Goal: Task Accomplishment & Management: Manage account settings

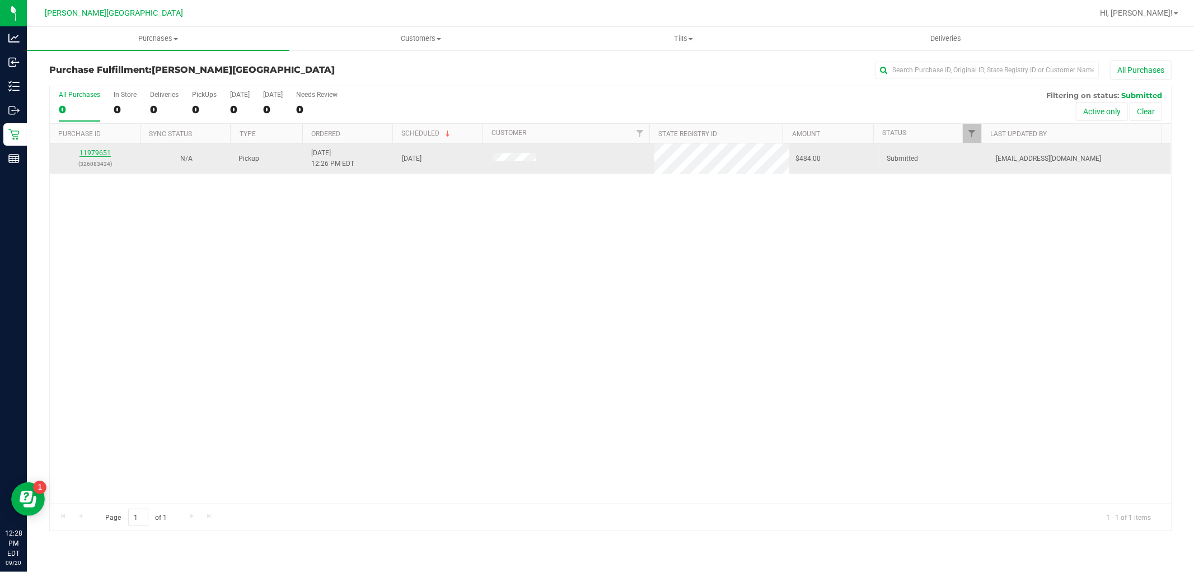
click at [87, 153] on link "11979651" at bounding box center [95, 153] width 31 height 8
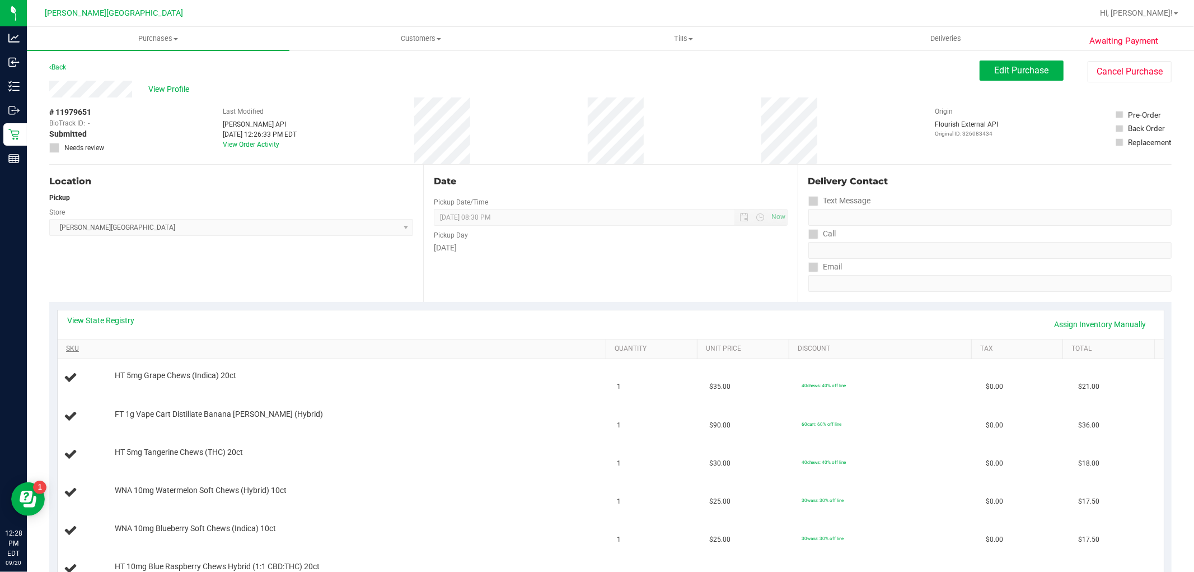
scroll to position [62, 0]
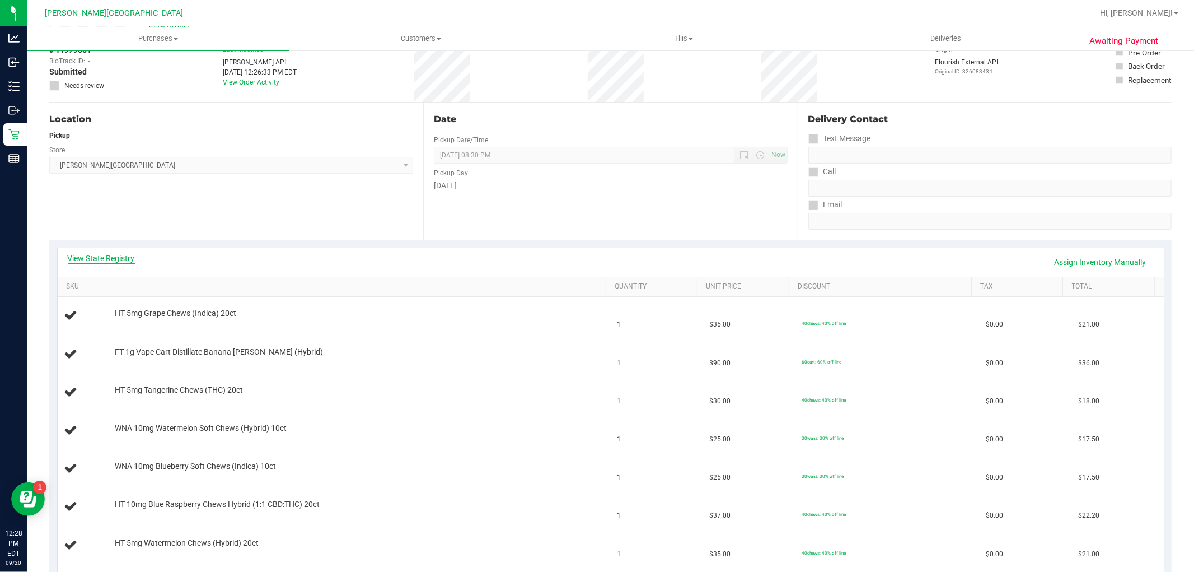
click at [78, 255] on link "View State Registry" at bounding box center [101, 258] width 67 height 11
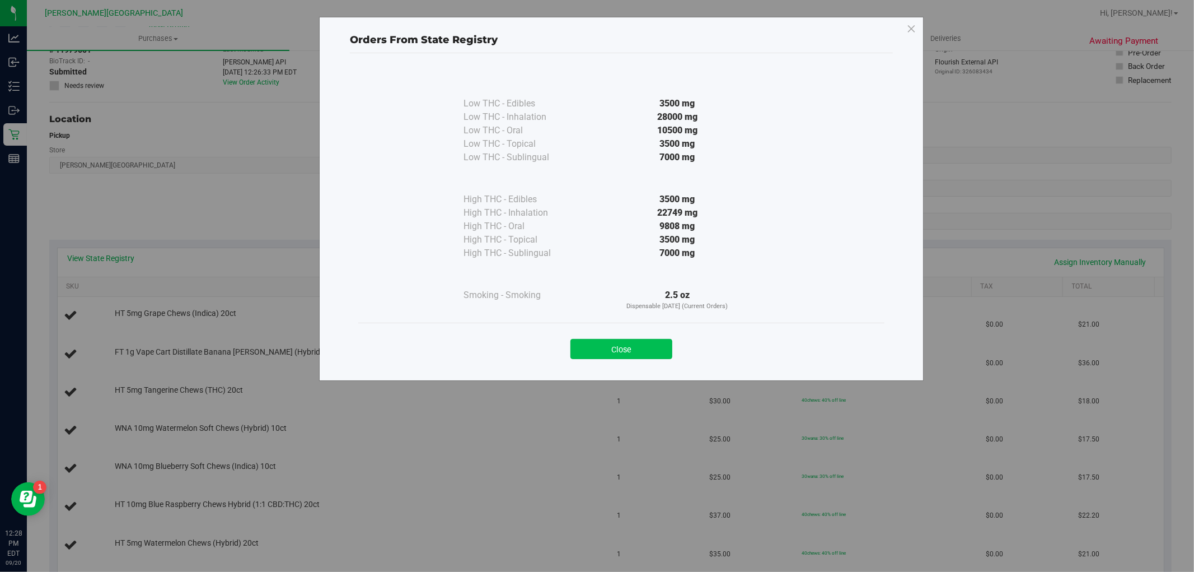
click at [608, 347] on button "Close" at bounding box center [622, 349] width 102 height 20
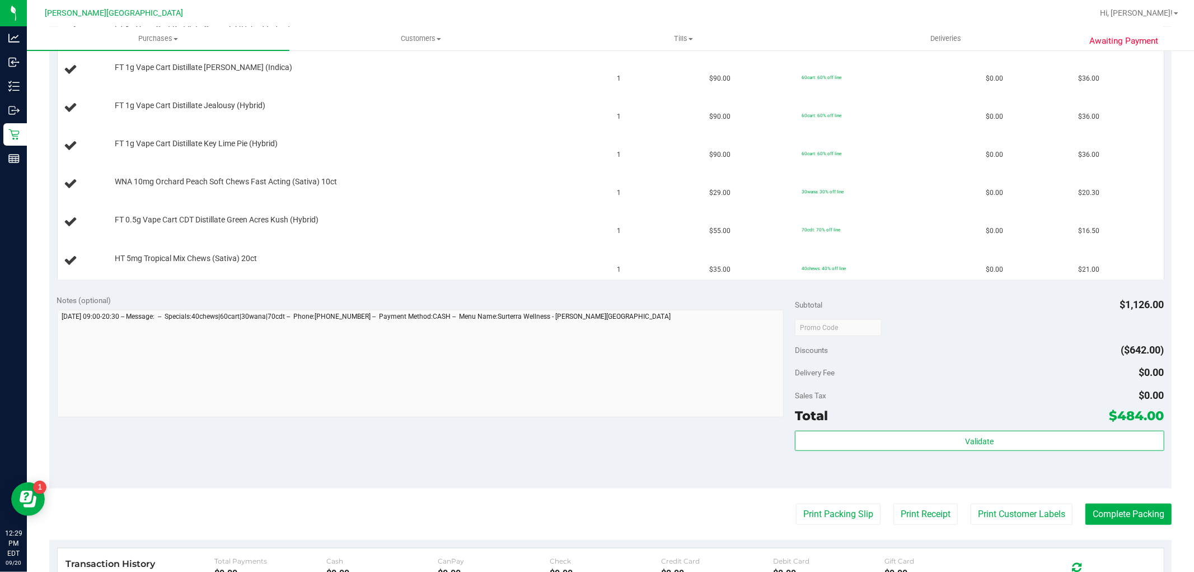
scroll to position [746, 0]
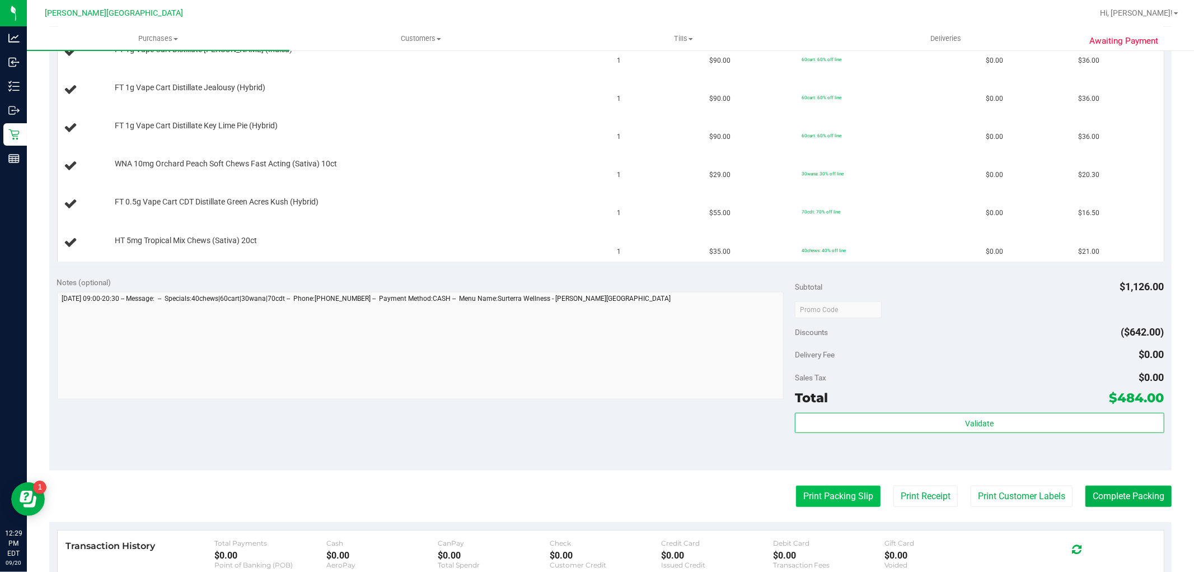
click at [812, 499] on button "Print Packing Slip" at bounding box center [838, 495] width 85 height 21
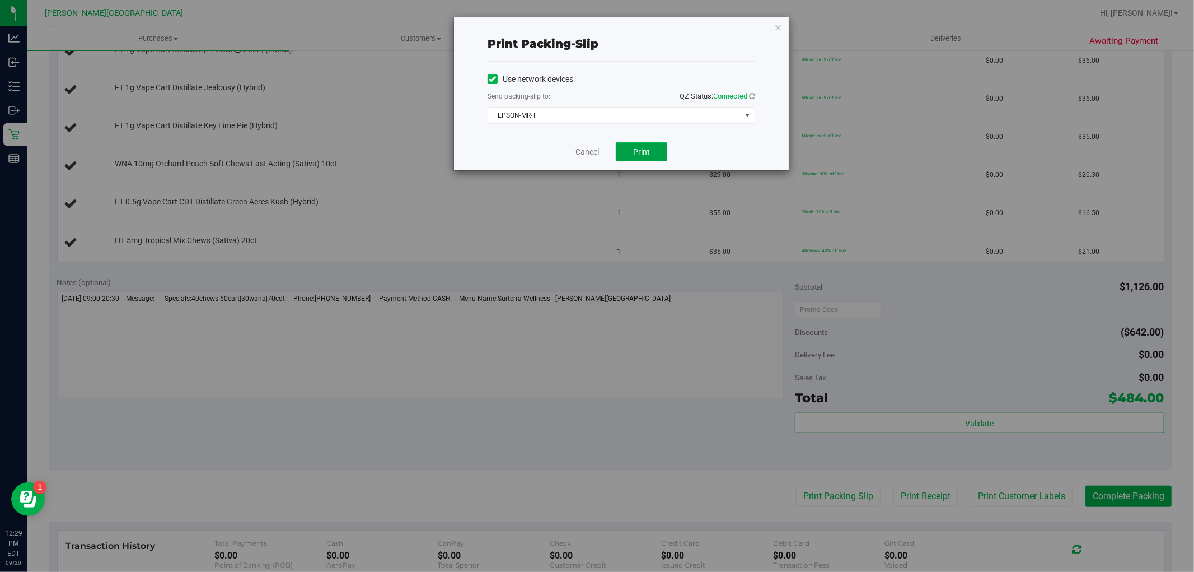
click at [640, 158] on button "Print" at bounding box center [642, 151] width 52 height 19
click at [595, 156] on link "Cancel" at bounding box center [588, 152] width 24 height 12
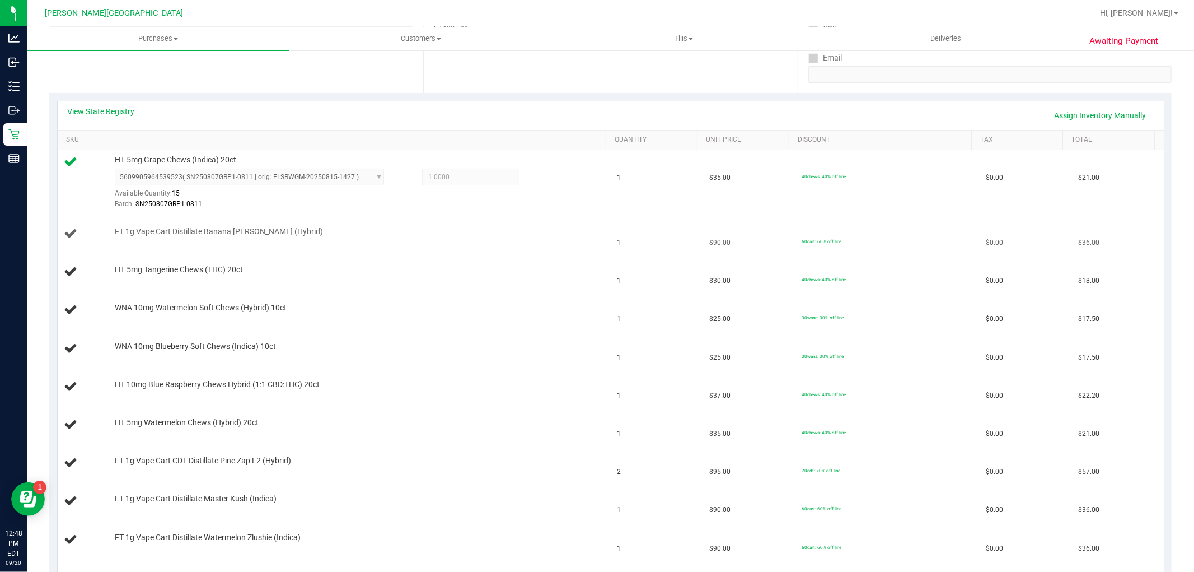
scroll to position [186, 0]
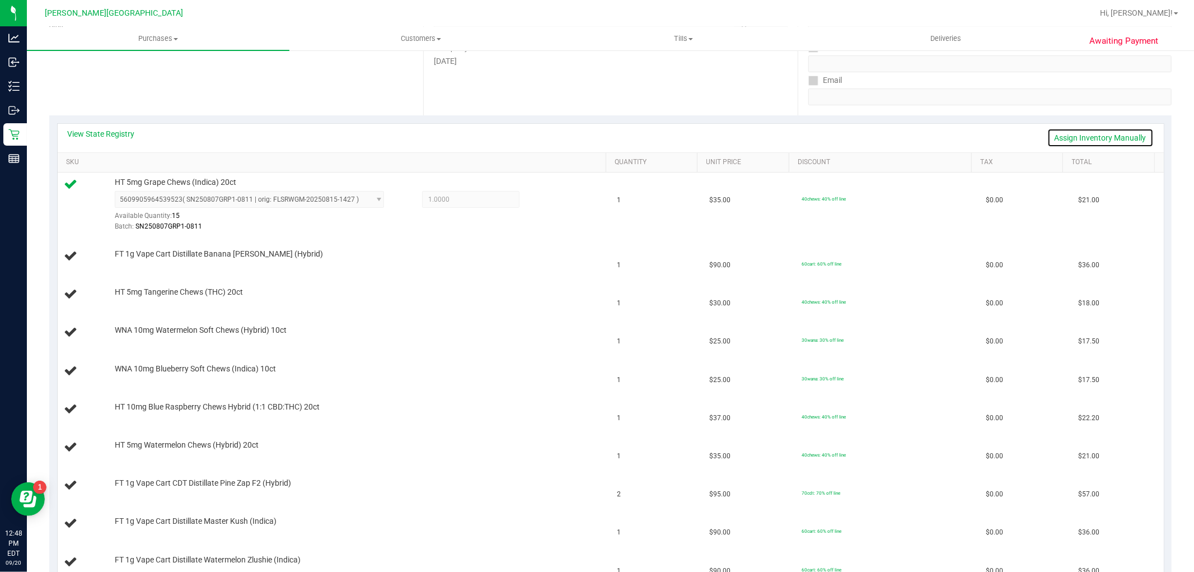
click at [1073, 137] on link "Assign Inventory Manually" at bounding box center [1101, 137] width 106 height 19
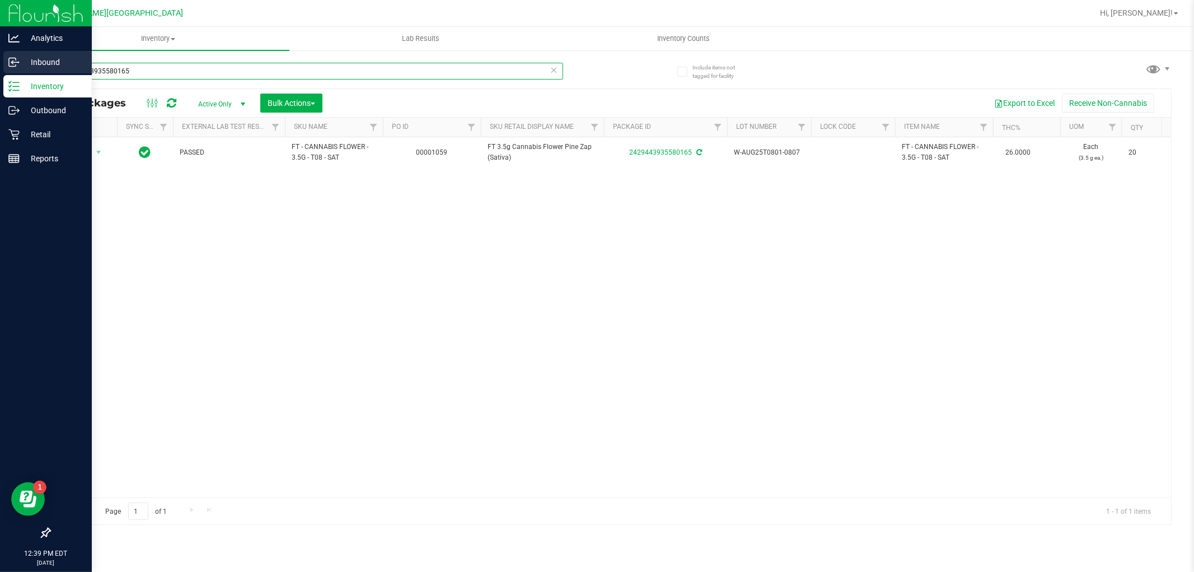
drag, startPoint x: 138, startPoint y: 71, endPoint x: 12, endPoint y: 73, distance: 126.0
click at [12, 73] on div "Analytics Inbound Inventory Outbound Retail Reports 12:39 PM EDT 09/20/2025 09/…" at bounding box center [597, 286] width 1194 height 572
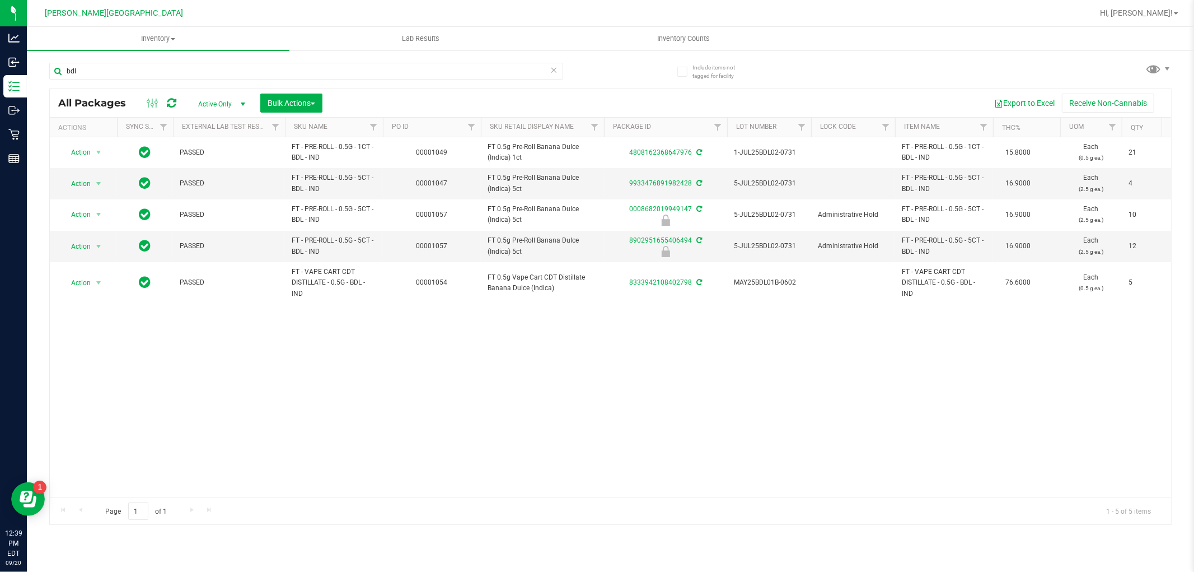
click at [567, 375] on div "Action Action Adjust qty Create package Edit attributes Global inventory Locate…" at bounding box center [611, 317] width 1122 height 360
click at [495, 376] on div "Action Action Adjust qty Create package Edit attributes Global inventory Locate…" at bounding box center [611, 317] width 1122 height 360
drag, startPoint x: 130, startPoint y: 70, endPoint x: 43, endPoint y: 86, distance: 88.7
click at [45, 84] on div "Include items not tagged for facility bdl All Packages Active Only Active Only …" at bounding box center [610, 220] width 1167 height 342
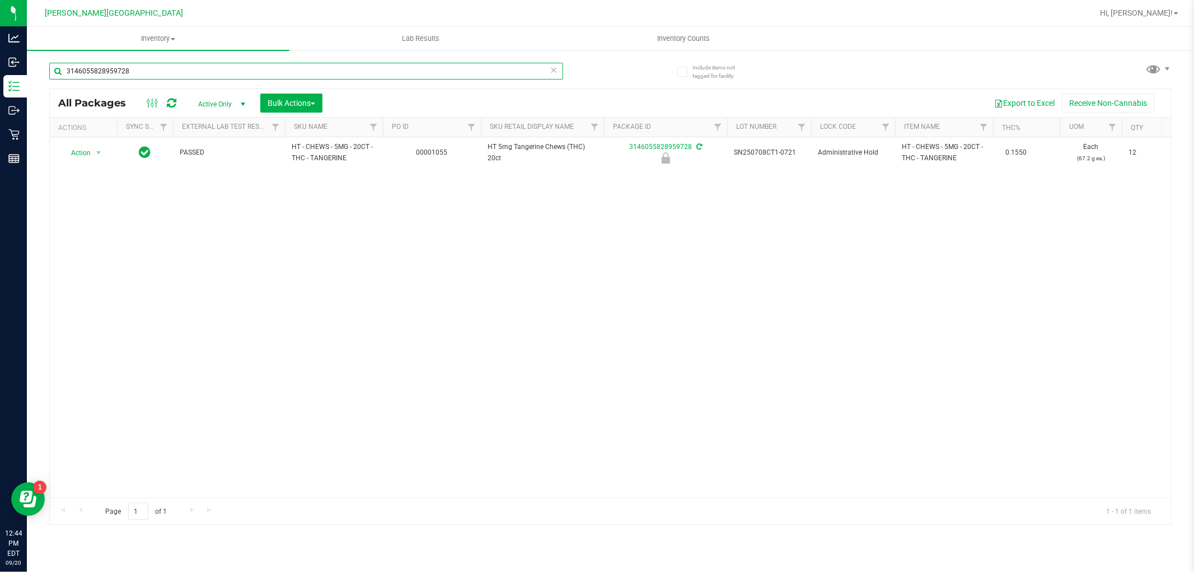
type input "3146055828959728"
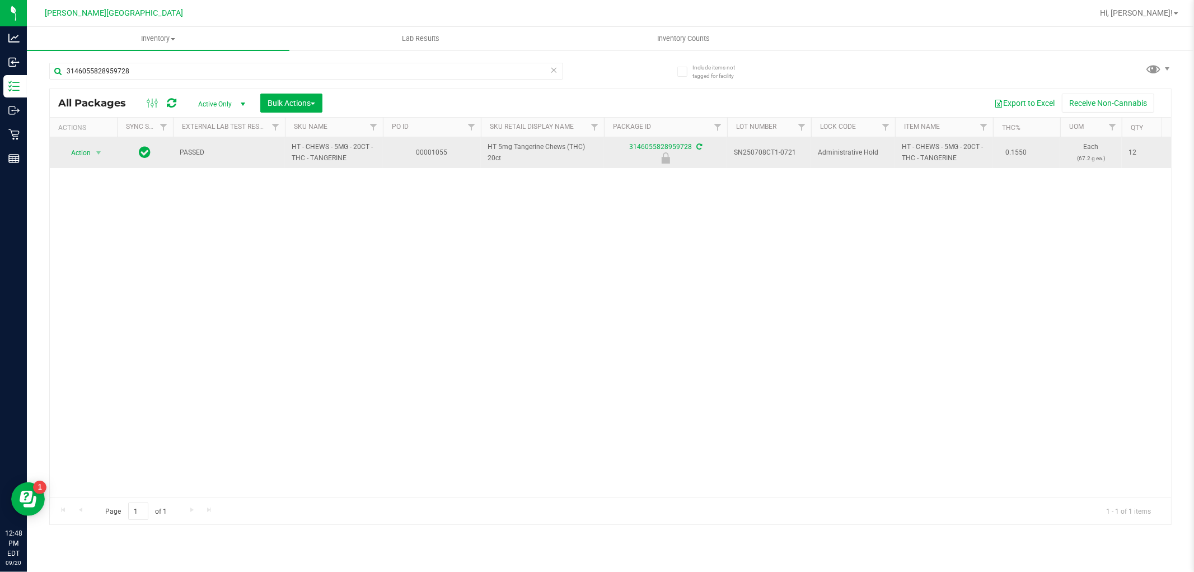
click at [83, 144] on td "Action Action Edit attributes Global inventory Locate package Package audit log…" at bounding box center [83, 152] width 67 height 31
click at [78, 158] on span "Action" at bounding box center [76, 153] width 30 height 16
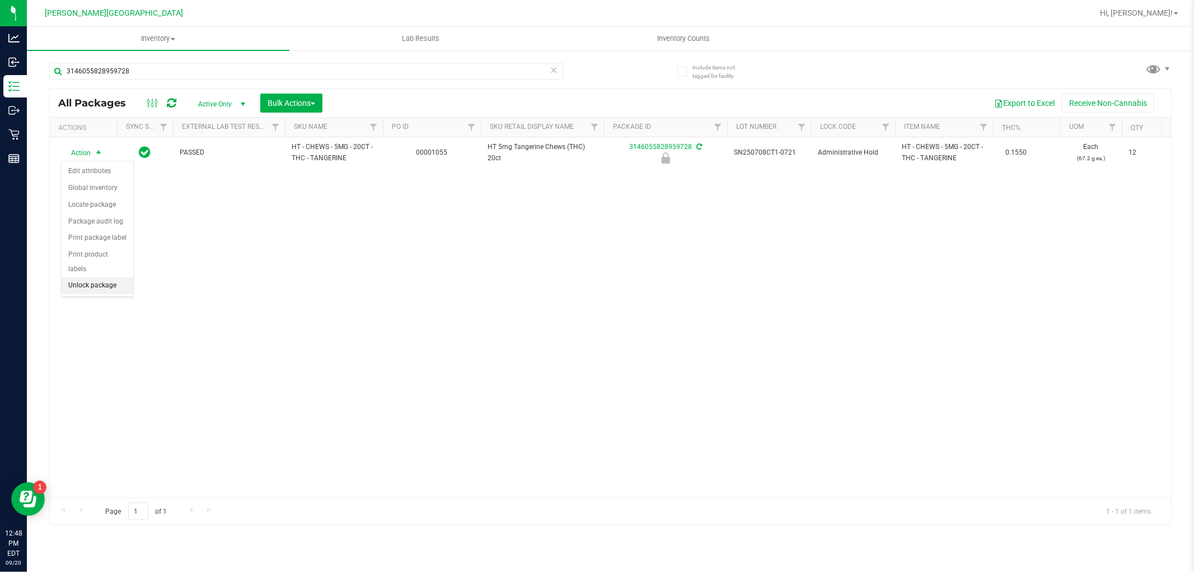
click at [87, 289] on li "Unlock package" at bounding box center [98, 285] width 72 height 17
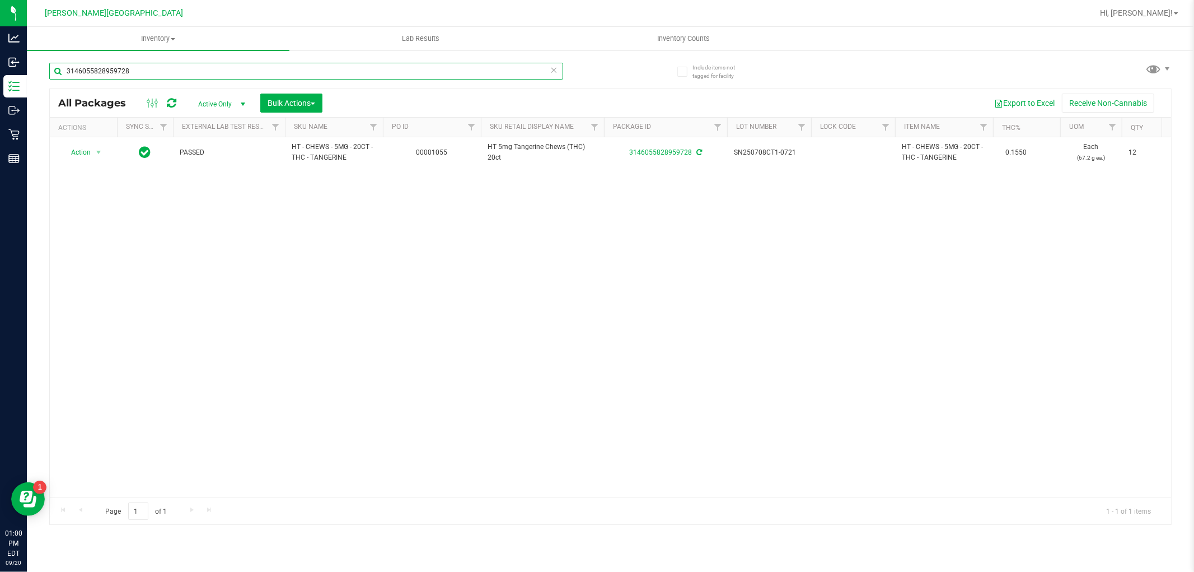
drag, startPoint x: 135, startPoint y: 77, endPoint x: 53, endPoint y: 63, distance: 82.8
click at [53, 65] on input "3146055828959728" at bounding box center [306, 71] width 514 height 17
type input "1854550544742461"
click at [82, 154] on span "Action" at bounding box center [76, 153] width 30 height 16
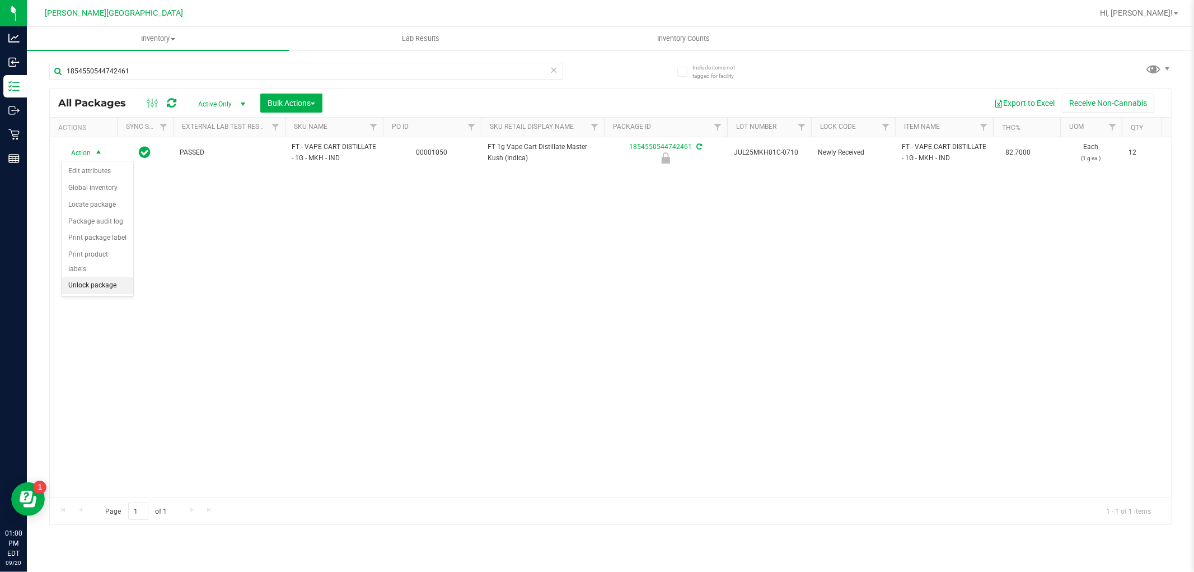
click at [74, 288] on li "Unlock package" at bounding box center [98, 285] width 72 height 17
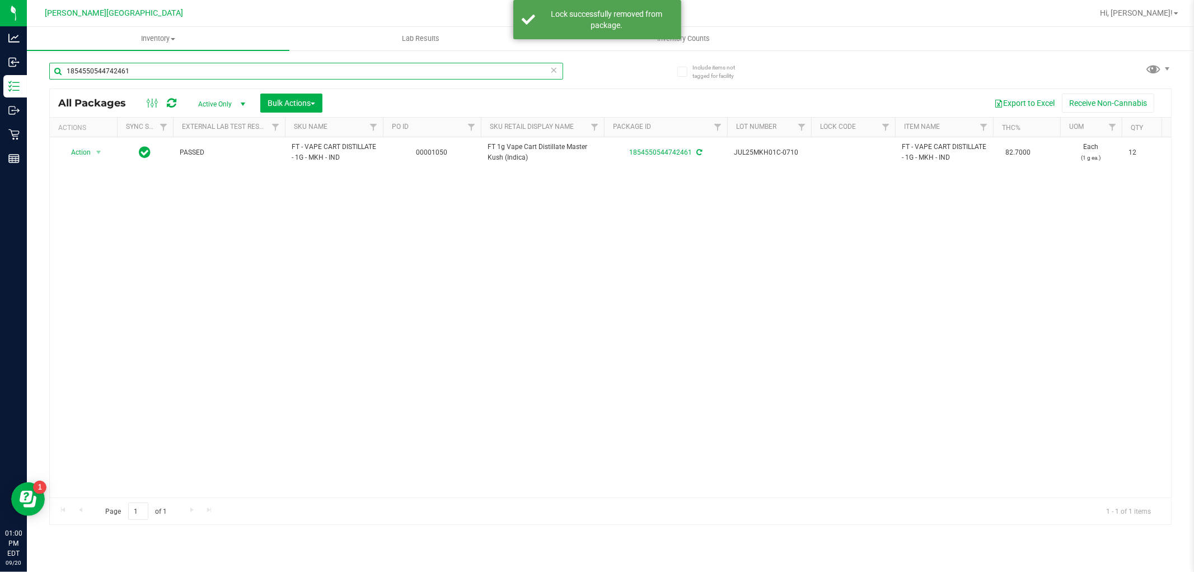
drag, startPoint x: 142, startPoint y: 77, endPoint x: 49, endPoint y: 70, distance: 93.8
click at [52, 70] on input "1854550544742461" at bounding box center [306, 71] width 514 height 17
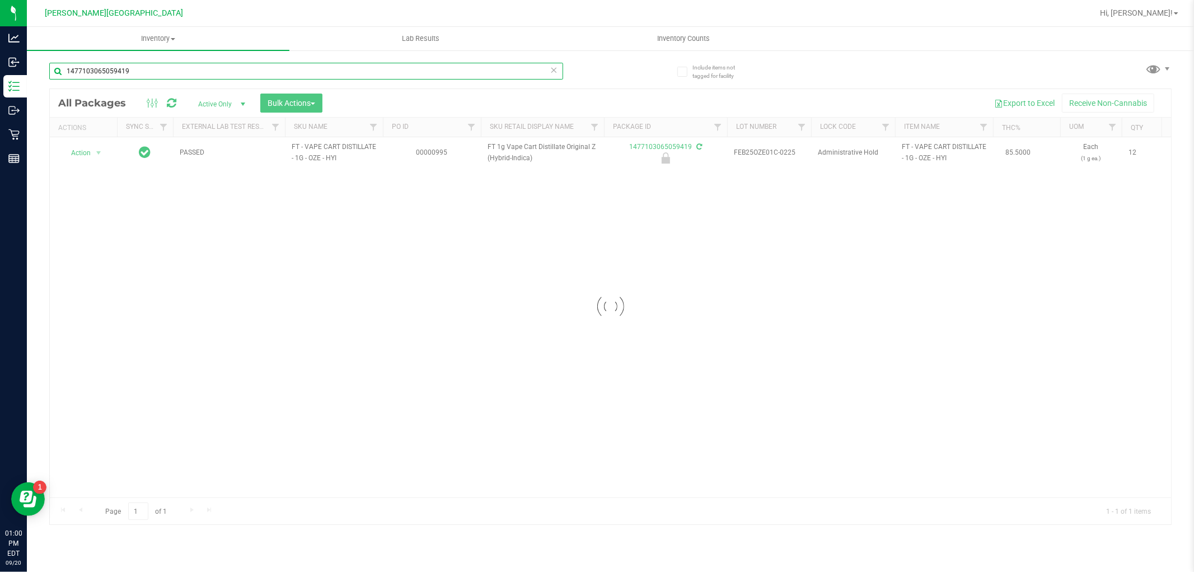
type input "1477103065059419"
click at [87, 154] on div at bounding box center [611, 306] width 1122 height 435
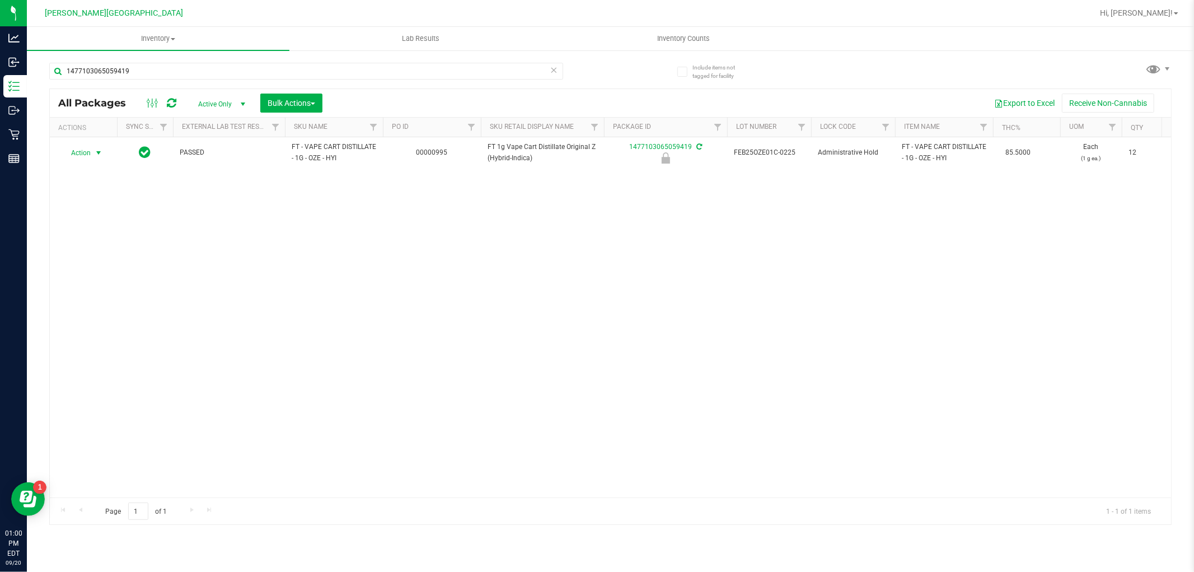
click at [87, 154] on span "Action" at bounding box center [76, 153] width 30 height 16
click at [90, 287] on li "Unlock package" at bounding box center [98, 285] width 72 height 17
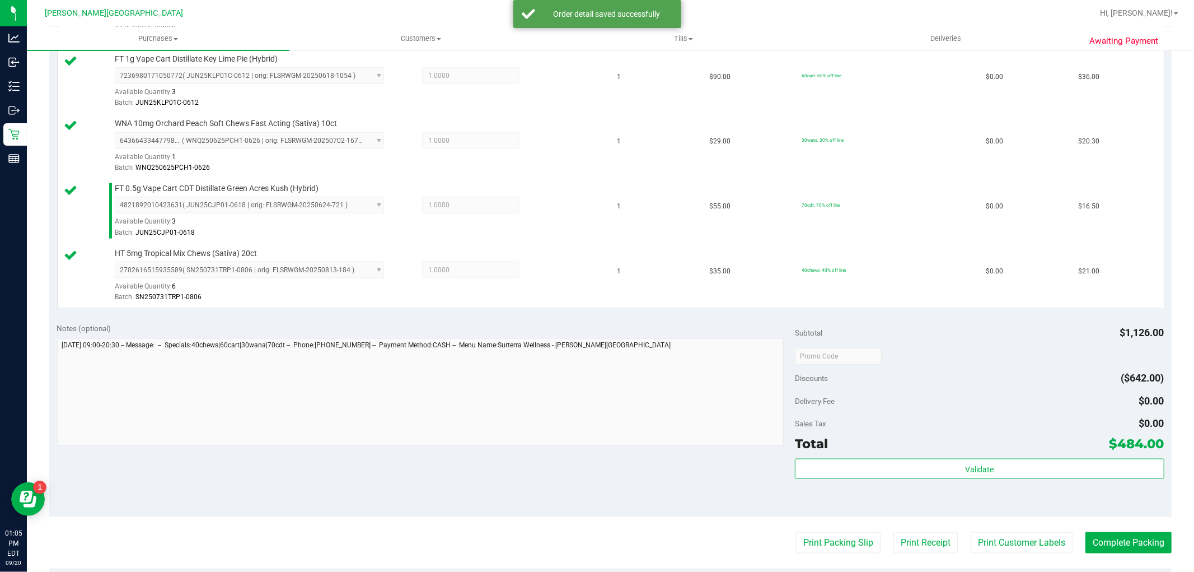
scroll to position [1244, 0]
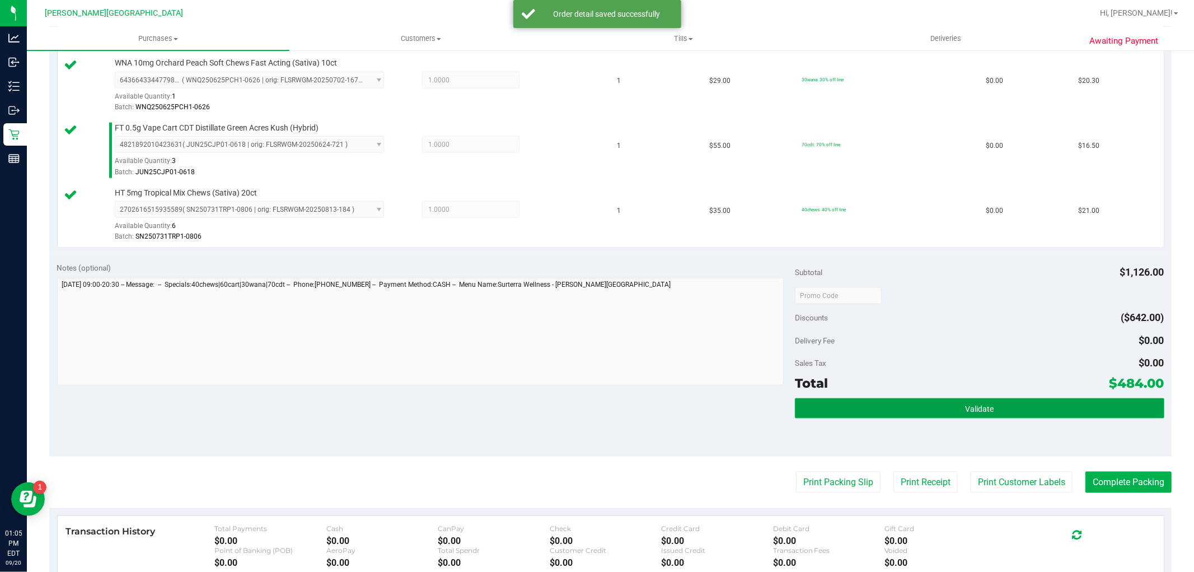
click at [915, 403] on button "Validate" at bounding box center [979, 408] width 369 height 20
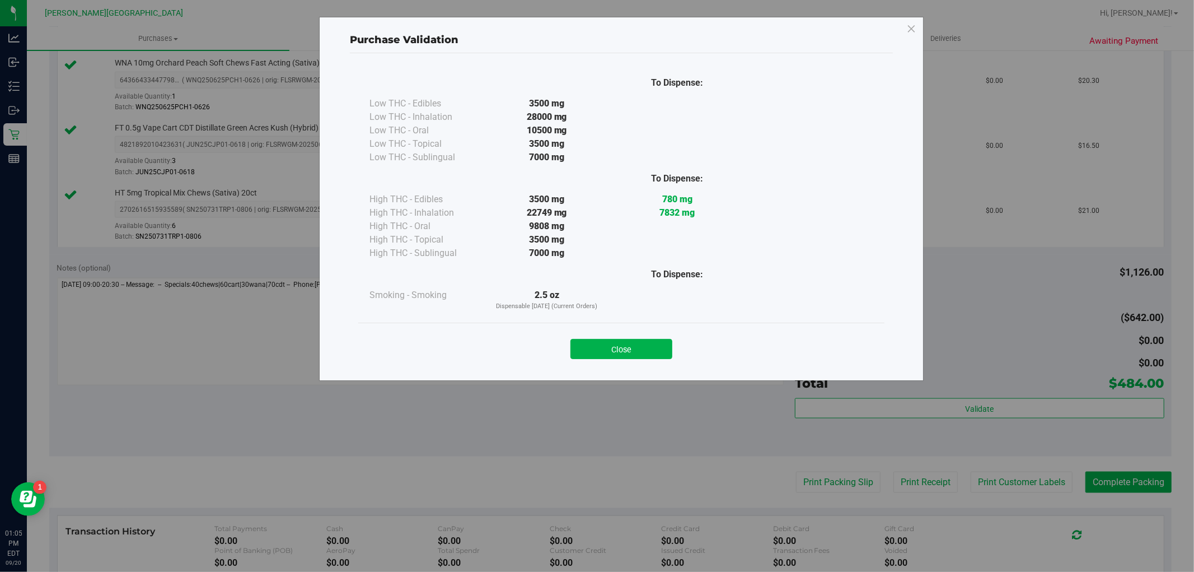
click at [636, 333] on div "Close" at bounding box center [622, 345] width 510 height 28
click at [623, 353] on button "Close" at bounding box center [622, 349] width 102 height 20
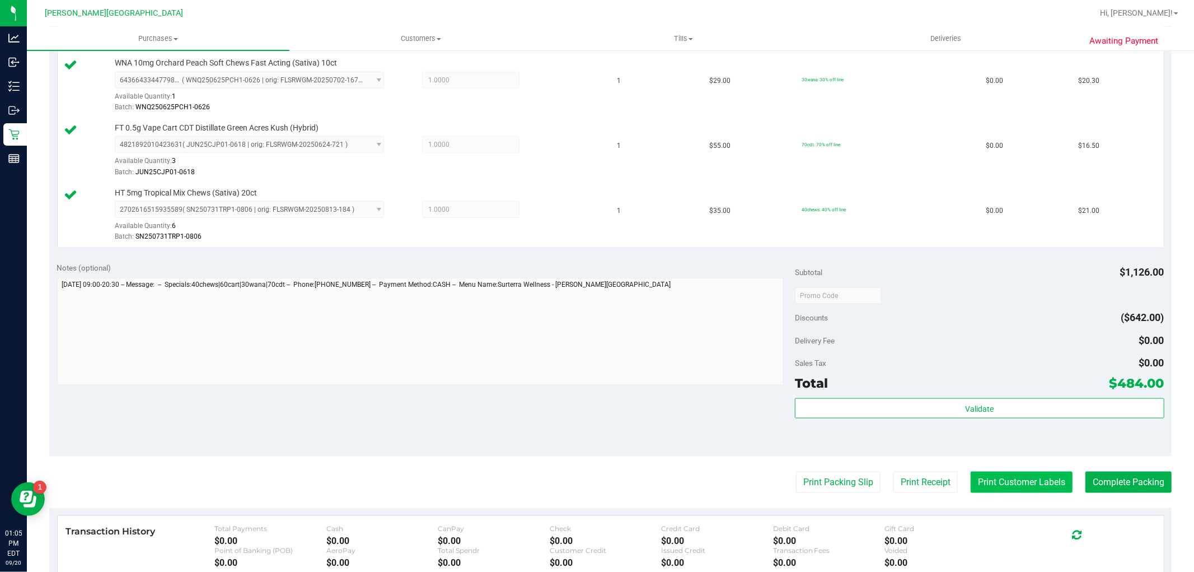
click at [1026, 493] on button "Print Customer Labels" at bounding box center [1022, 481] width 102 height 21
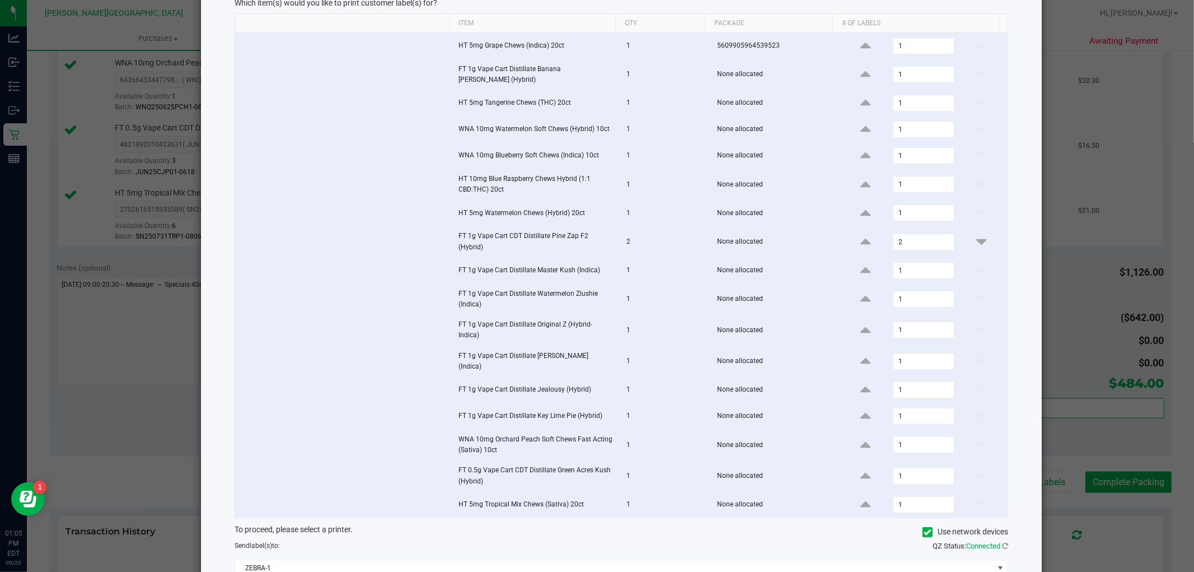
scroll to position [142, 0]
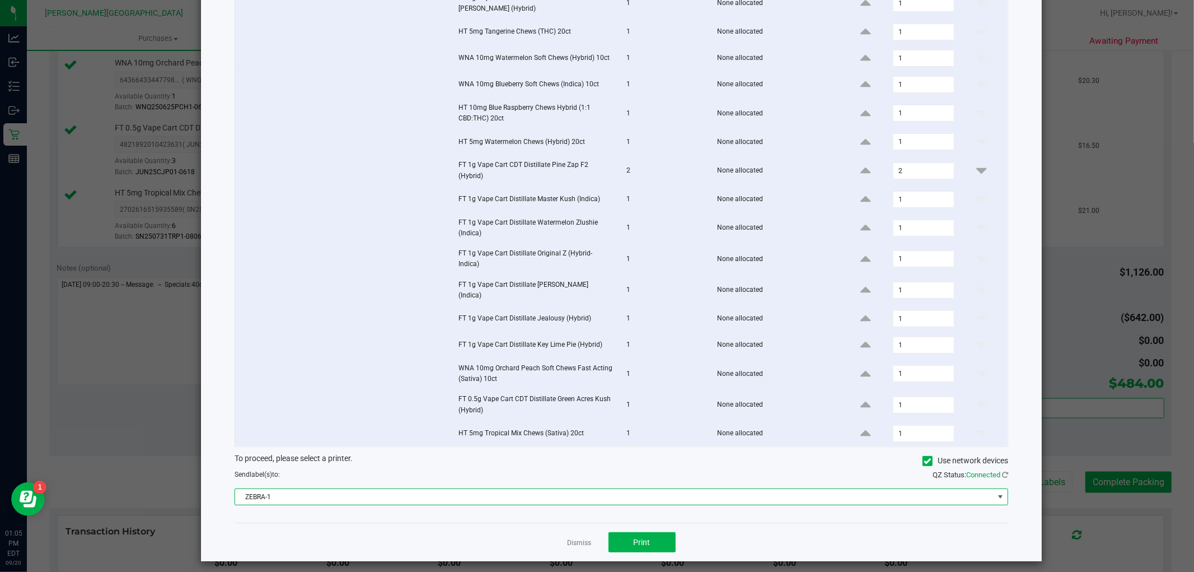
click at [628, 489] on span "ZEBRA-1" at bounding box center [614, 497] width 759 height 16
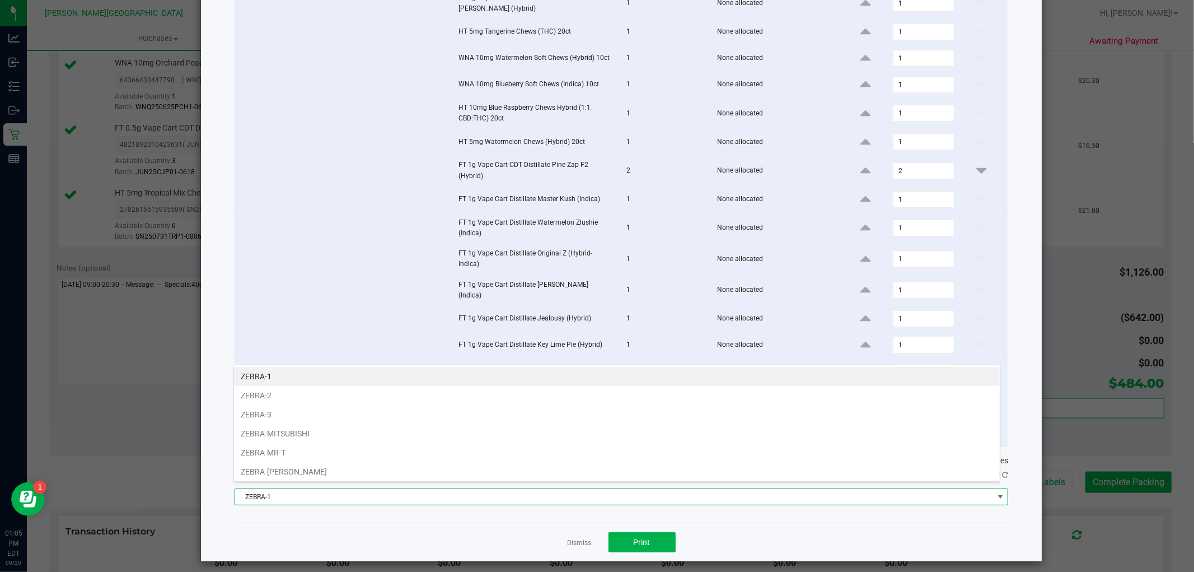
scroll to position [17, 767]
click at [309, 452] on li "ZEBRA-MR-T" at bounding box center [617, 452] width 766 height 19
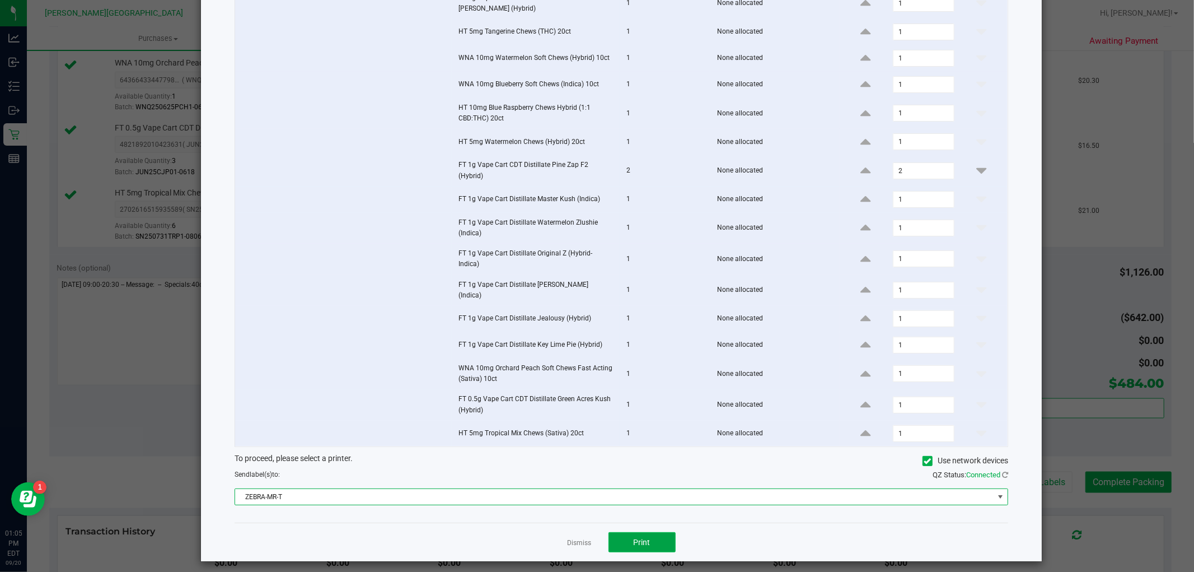
click at [634, 538] on span "Print" at bounding box center [642, 542] width 17 height 9
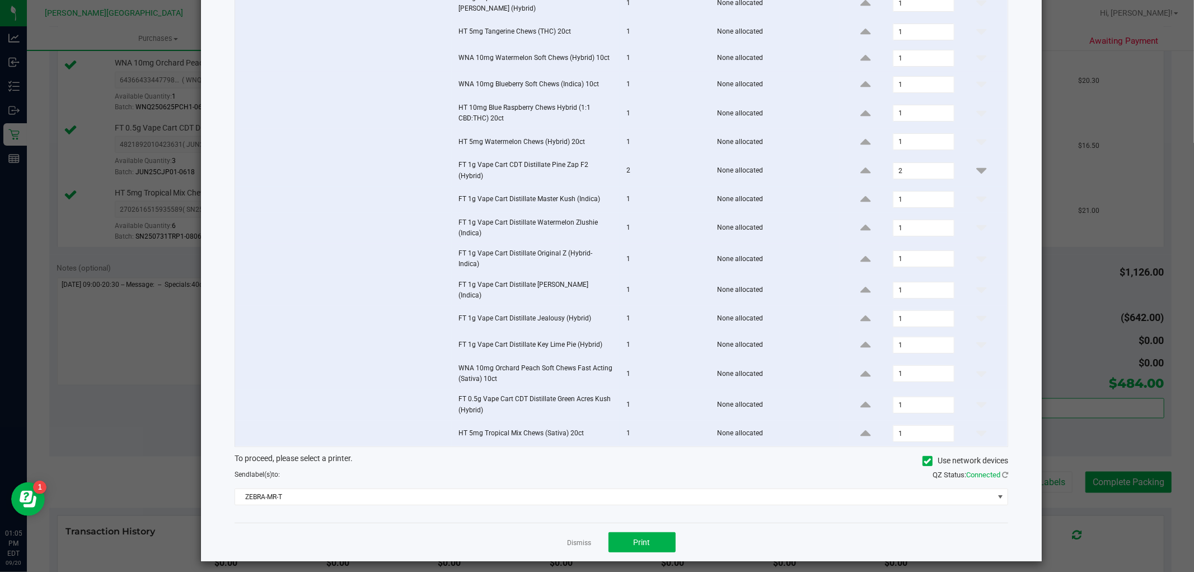
click at [577, 538] on link "Dismiss" at bounding box center [580, 543] width 24 height 10
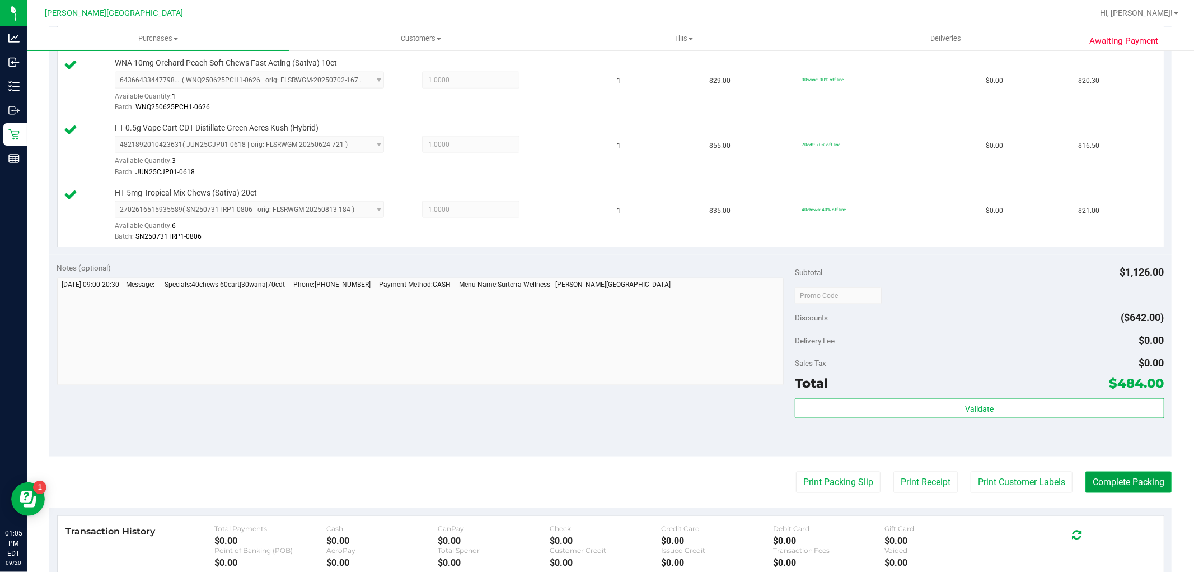
click at [1114, 487] on button "Complete Packing" at bounding box center [1129, 481] width 86 height 21
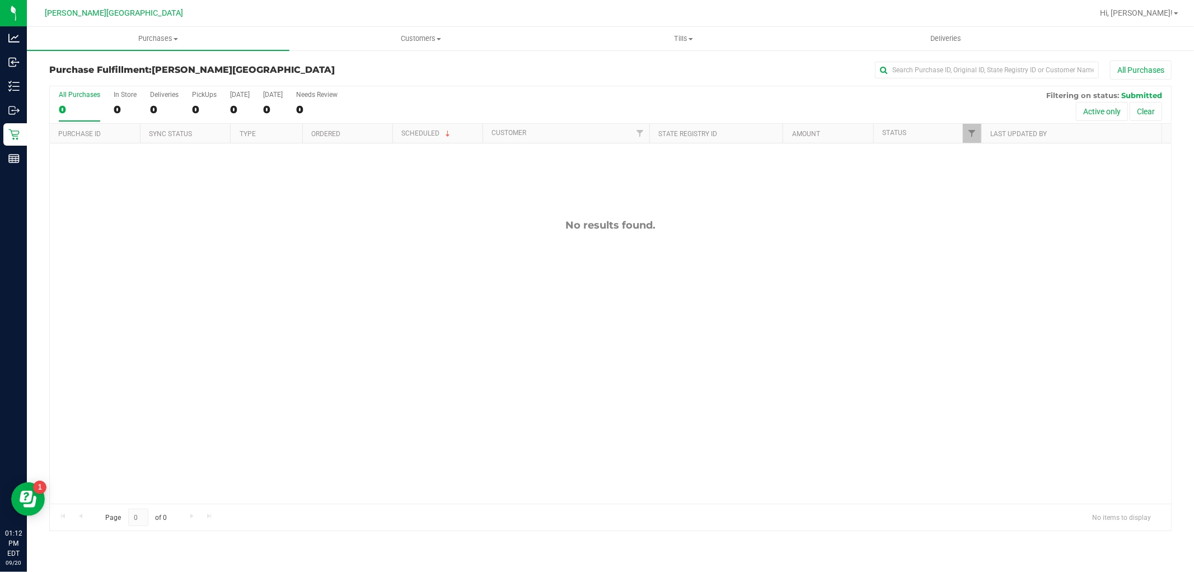
click at [602, 227] on div "No results found." at bounding box center [611, 225] width 1122 height 12
